Goal: Information Seeking & Learning: Check status

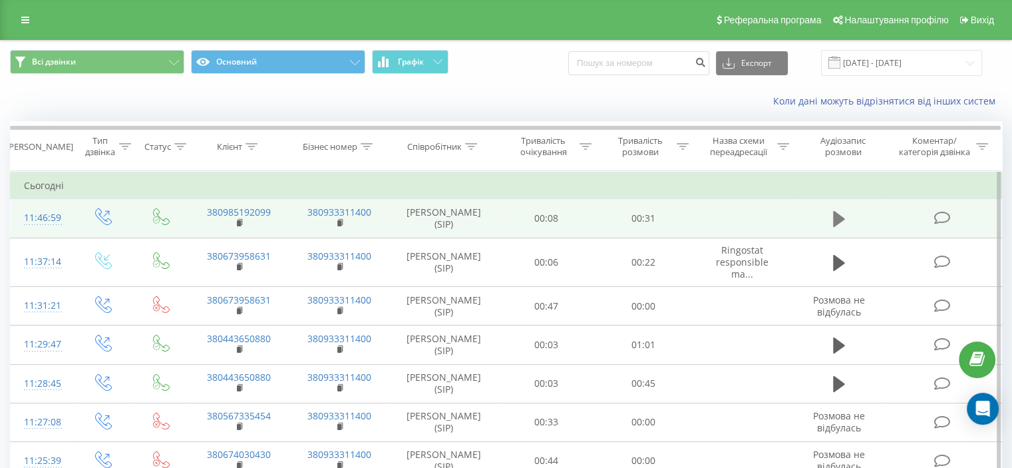
click at [837, 218] on icon at bounding box center [839, 219] width 12 height 16
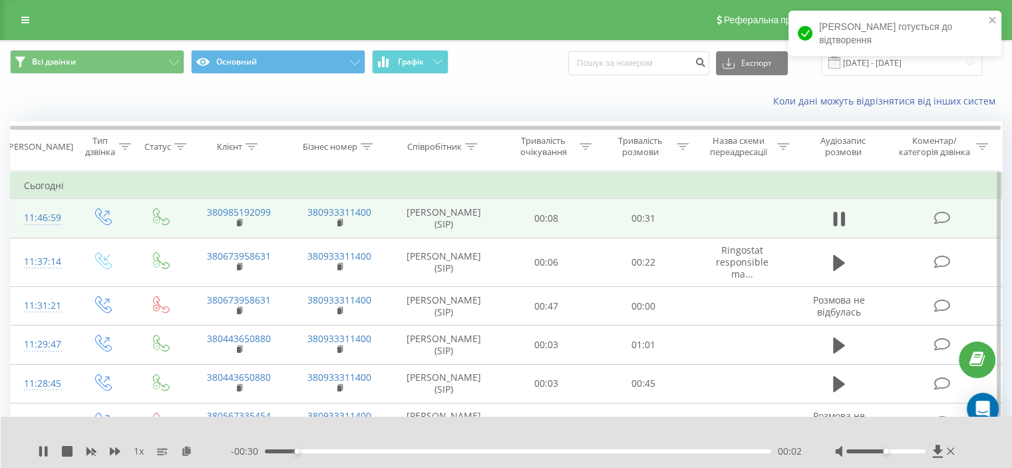
click at [526, 446] on div "- 00:30 00:02 00:02" at bounding box center [516, 450] width 571 height 13
click at [529, 450] on div "00:02" at bounding box center [518, 451] width 506 height 4
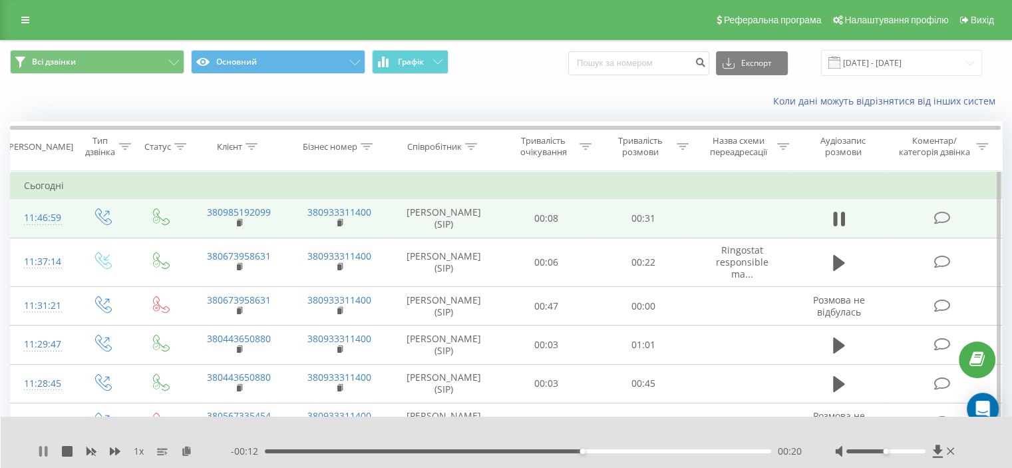
click at [44, 449] on icon at bounding box center [43, 451] width 11 height 11
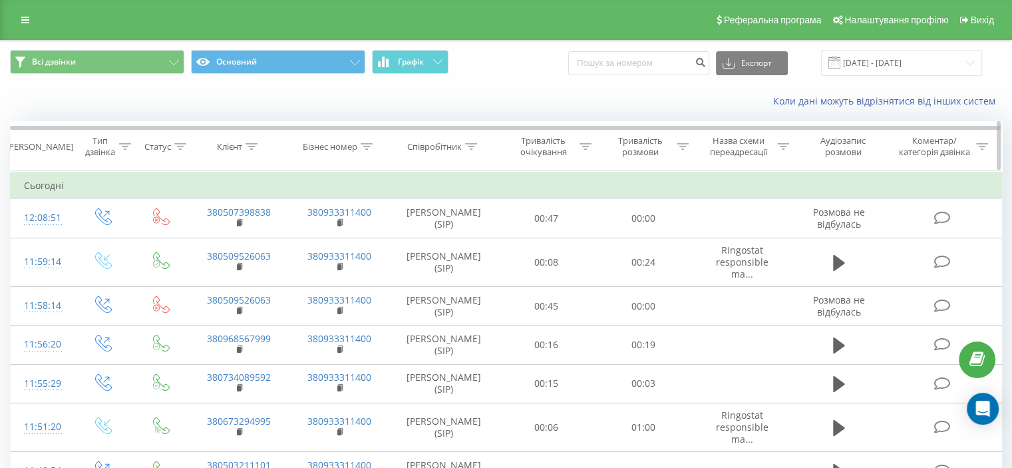
click at [669, 146] on div "Тривалість розмови" at bounding box center [640, 146] width 67 height 23
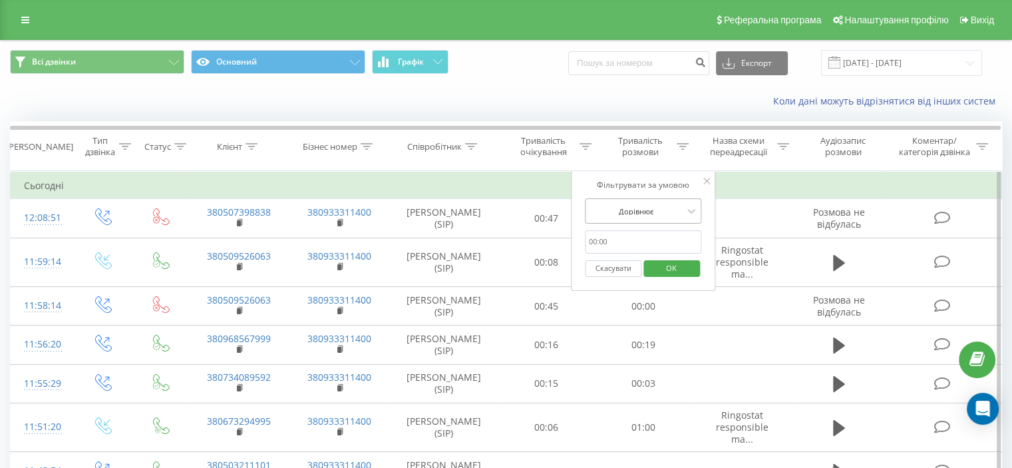
click at [673, 207] on div at bounding box center [636, 211] width 94 height 13
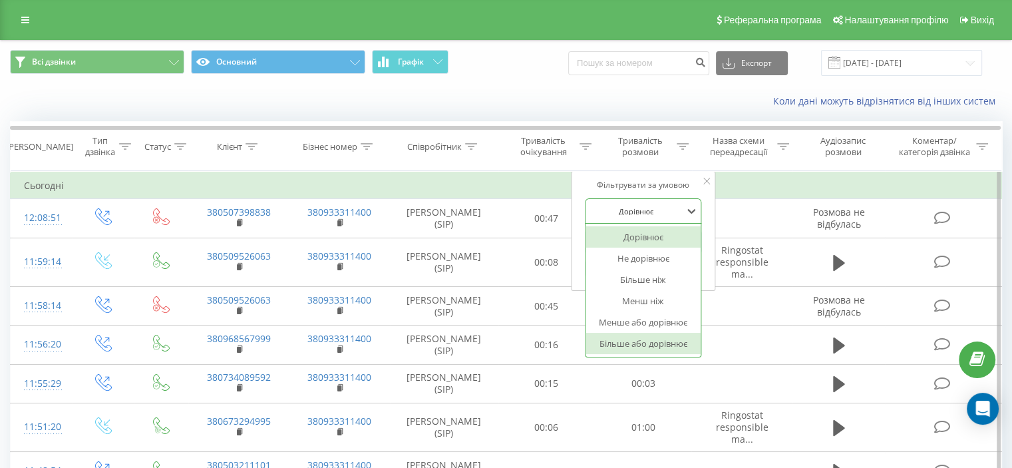
click at [641, 348] on div "Більше або дорівнює" at bounding box center [643, 343] width 116 height 21
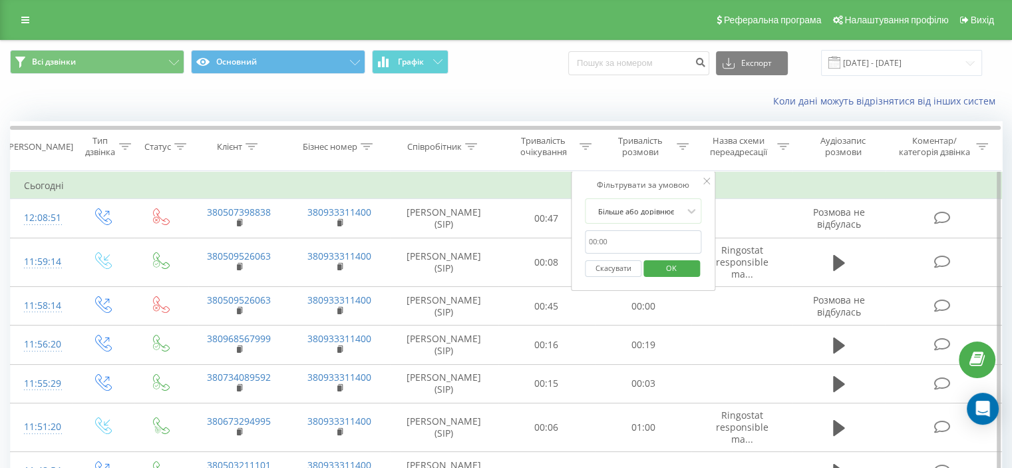
click at [639, 242] on input "text" at bounding box center [643, 241] width 117 height 23
type input "01:00"
click at [663, 269] on span "OK" at bounding box center [671, 267] width 37 height 21
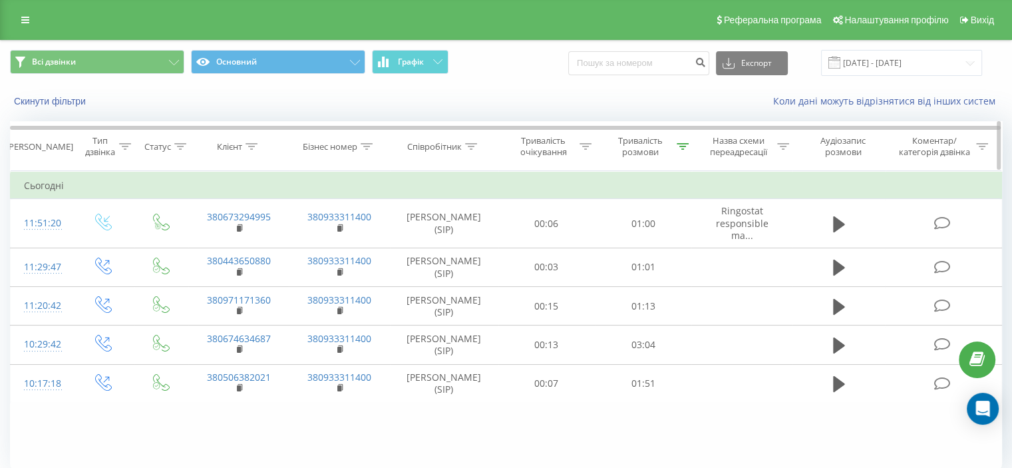
click at [655, 151] on div "Тривалість розмови" at bounding box center [640, 146] width 67 height 23
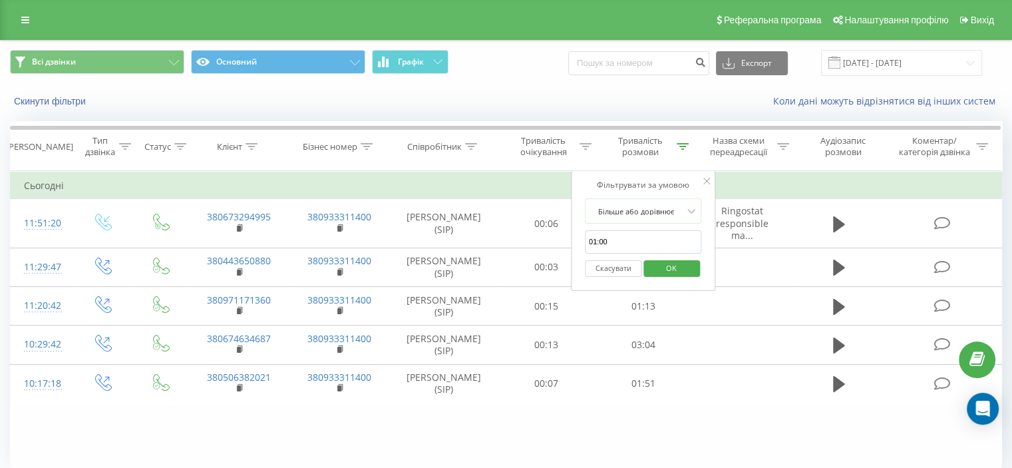
click at [629, 271] on button "Скасувати" at bounding box center [613, 268] width 57 height 17
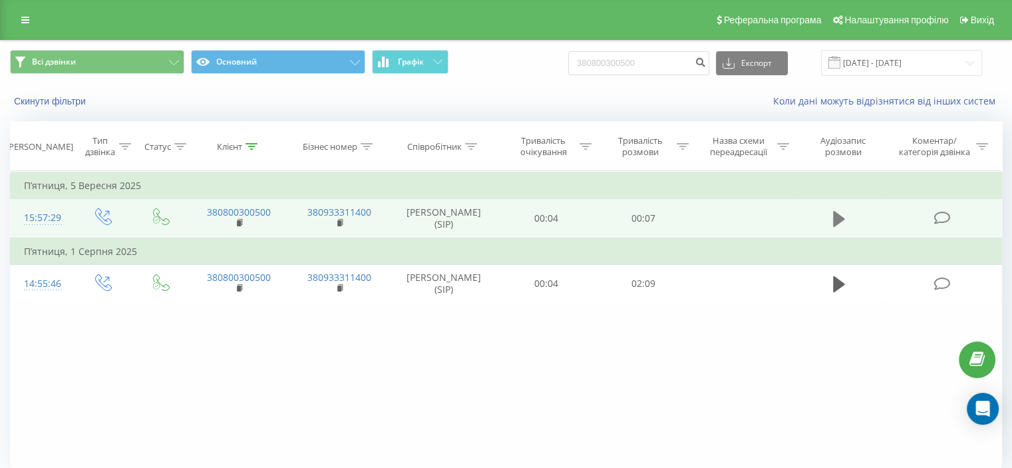
click at [837, 215] on icon at bounding box center [839, 219] width 12 height 16
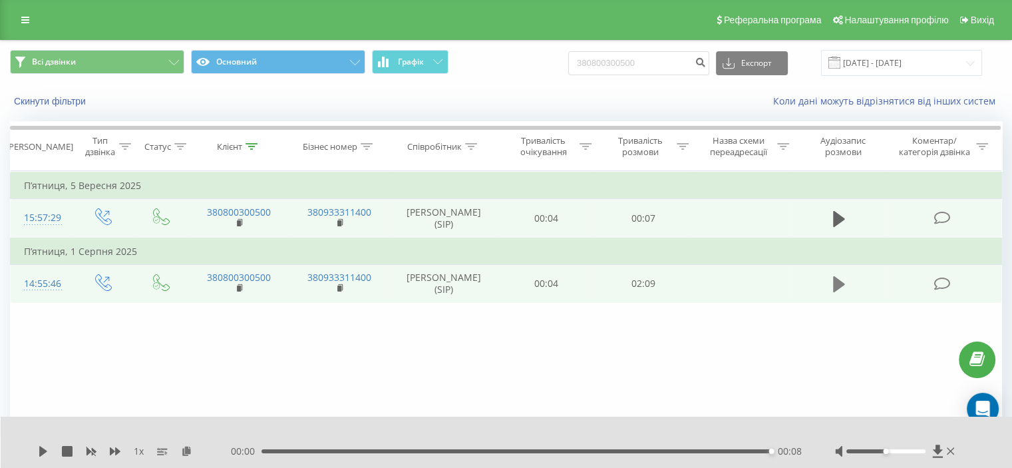
click at [840, 275] on icon at bounding box center [839, 284] width 12 height 19
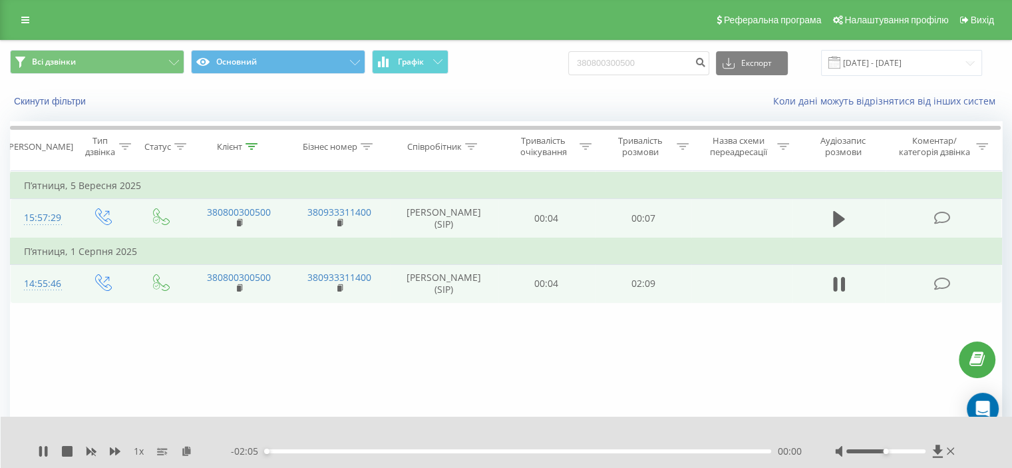
click at [608, 452] on div "00:00" at bounding box center [518, 451] width 506 height 4
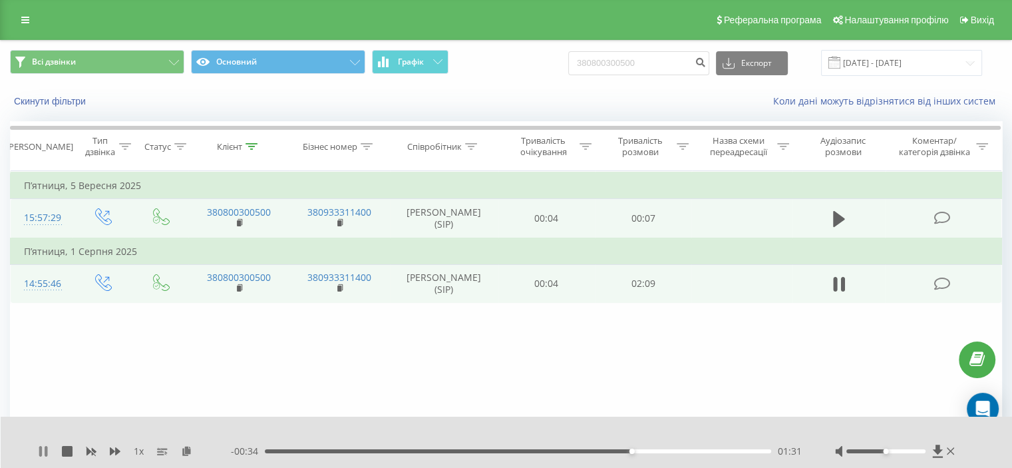
click at [43, 454] on icon at bounding box center [43, 451] width 11 height 11
drag, startPoint x: 665, startPoint y: 59, endPoint x: 482, endPoint y: 73, distance: 183.5
click at [482, 73] on div "Всі дзвінки Основний Графік 380800300500 Експорт .csv .xls .xlsx 23.06.2025 - 2…" at bounding box center [506, 63] width 992 height 26
paste input "380 962 575 189"
type input "380 962 575 189"
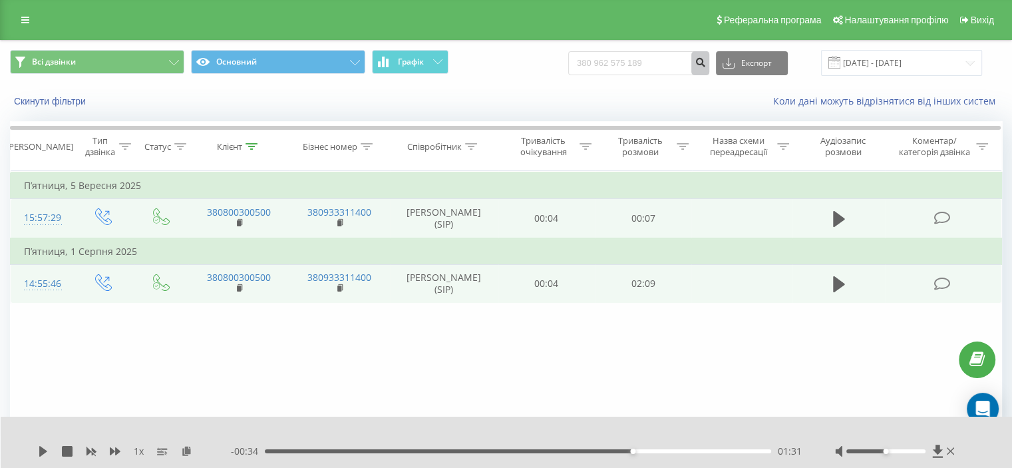
click at [706, 62] on icon "submit" at bounding box center [699, 61] width 11 height 8
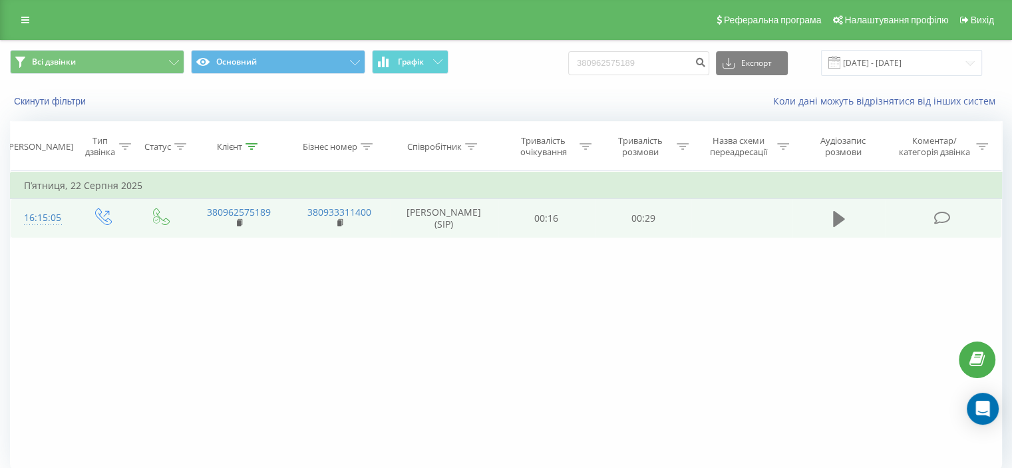
click at [830, 220] on button at bounding box center [839, 219] width 20 height 20
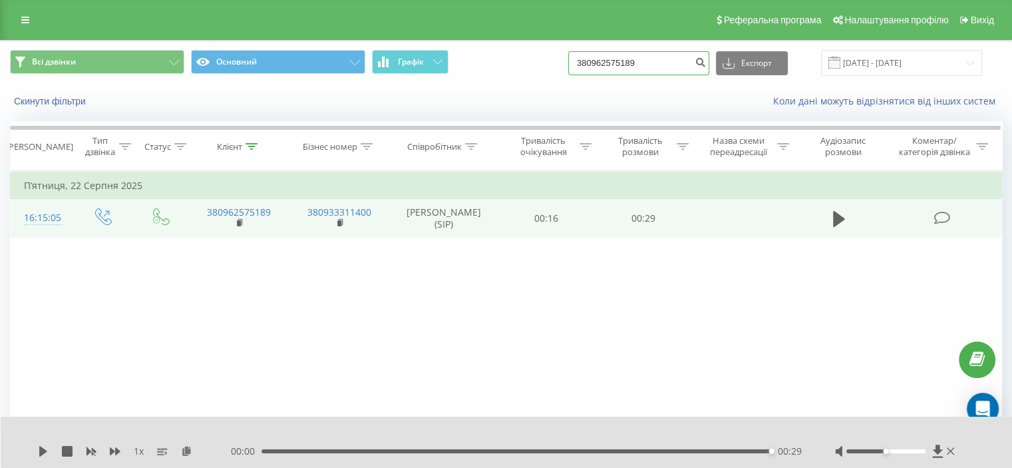
drag, startPoint x: 679, startPoint y: 62, endPoint x: 514, endPoint y: 58, distance: 164.4
click at [510, 61] on div "Всі дзвінки Основний Графік 380962575189 Експорт .csv .xls .xlsx 23.06.2025 - 2…" at bounding box center [506, 63] width 992 height 26
paste input "380 671 779 71"
type input "380 671 779 719"
click at [709, 55] on button "submit" at bounding box center [700, 63] width 18 height 24
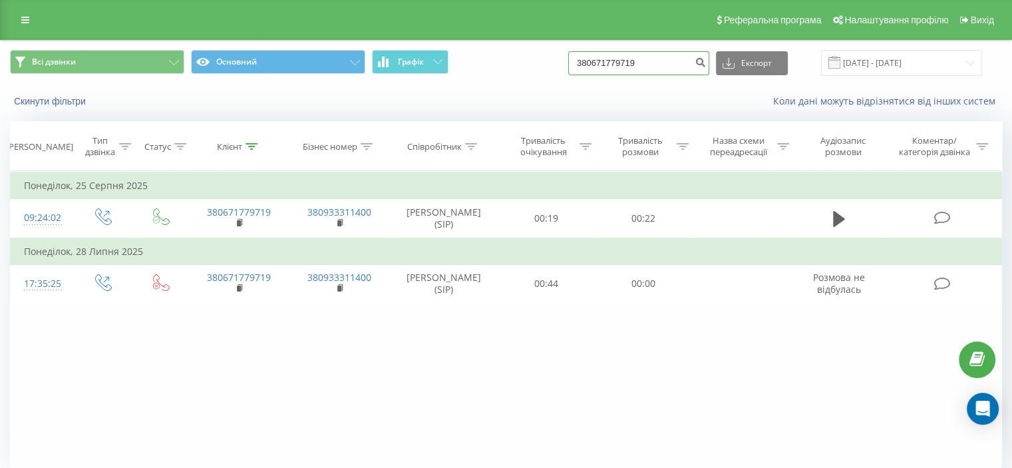
drag, startPoint x: 666, startPoint y: 61, endPoint x: 505, endPoint y: 67, distance: 161.1
click at [512, 67] on div "Всі дзвінки Основний Графік 380671779719 Експорт .csv .xls .xlsx [DATE] - [DATE]" at bounding box center [506, 63] width 992 height 26
paste input "380 975 756 464"
type input "380 975 756 464"
